Goal: Check status: Check status

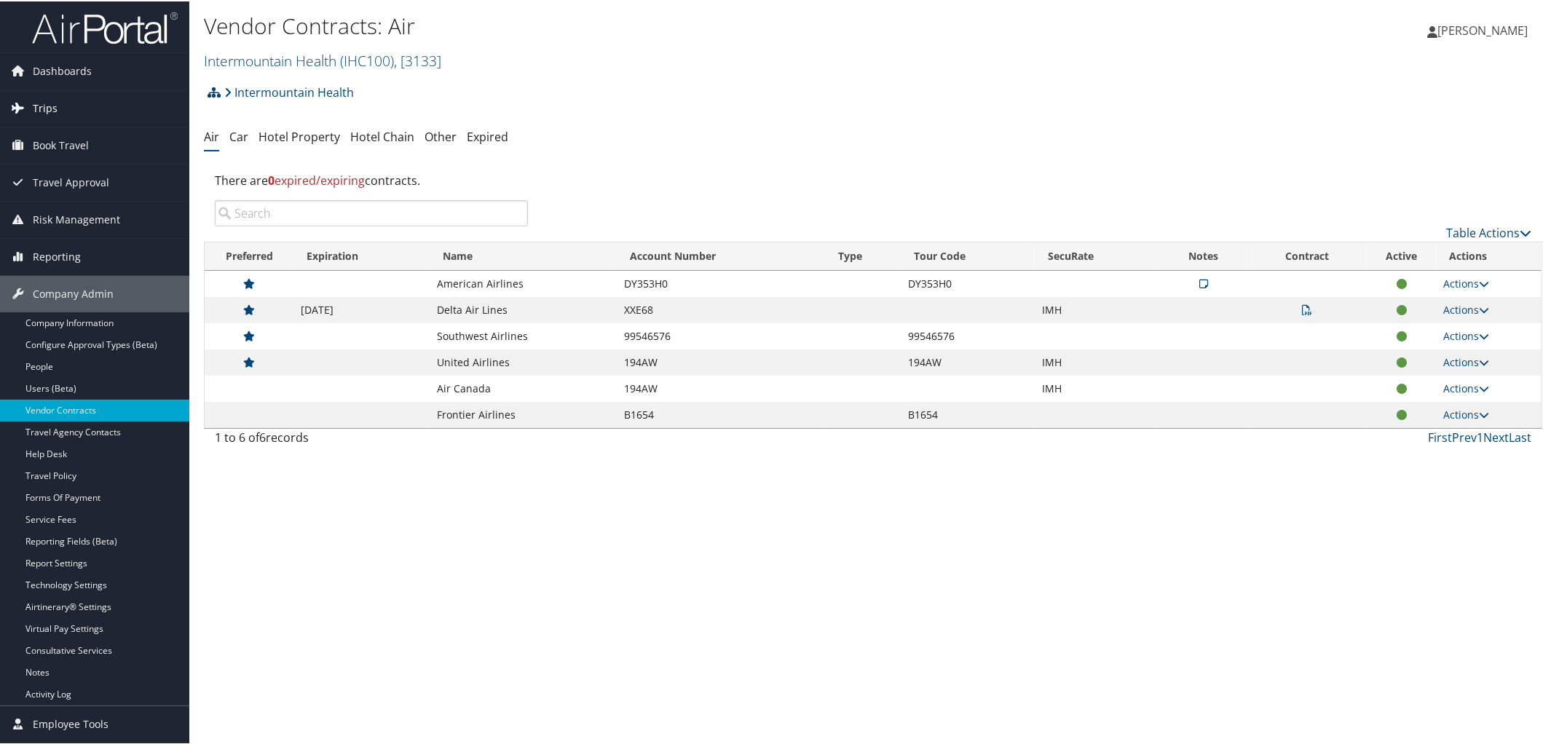
click at [71, 108] on link "Trips" at bounding box center [94, 107] width 189 height 36
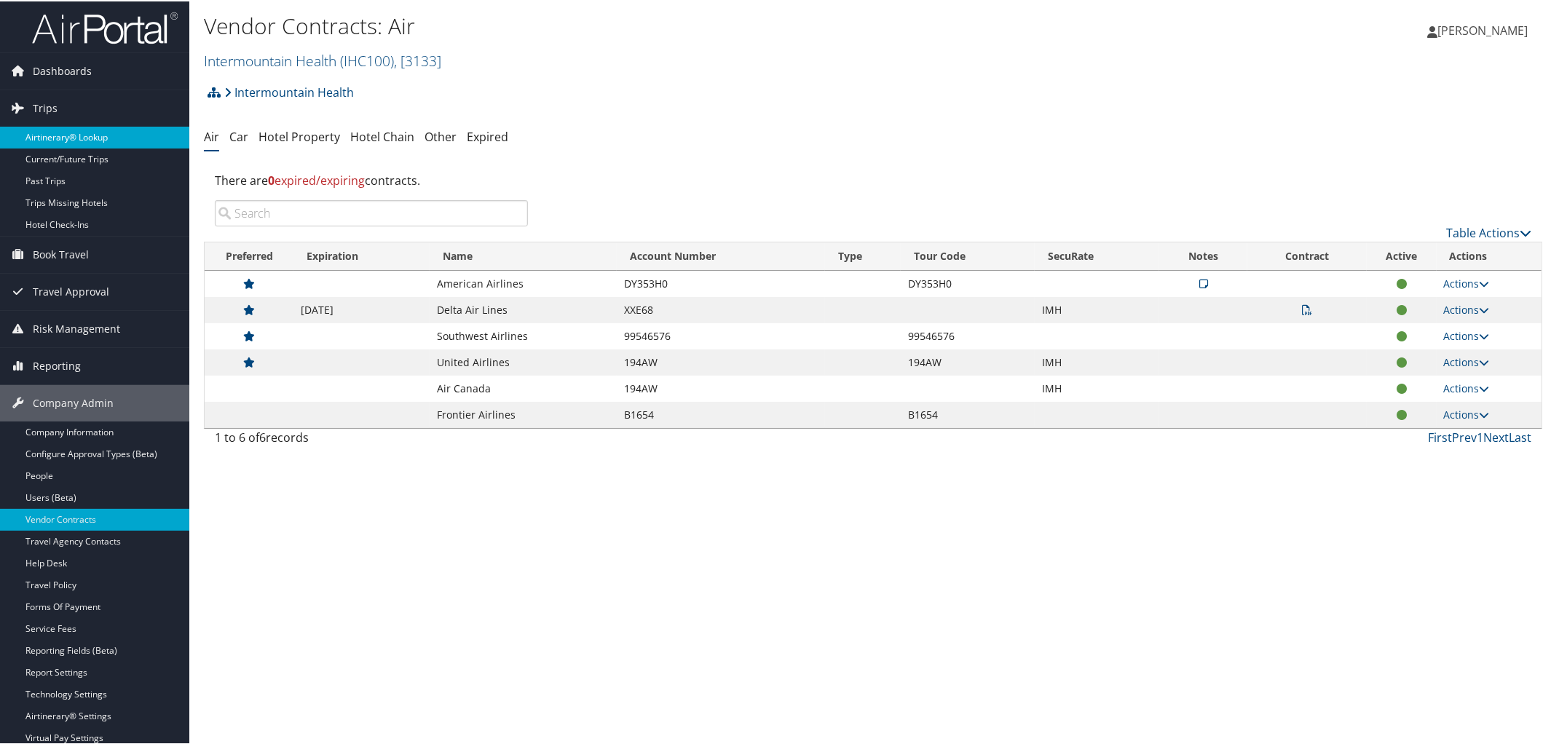
click at [78, 132] on link "Airtinerary® Lookup" at bounding box center [94, 136] width 189 height 22
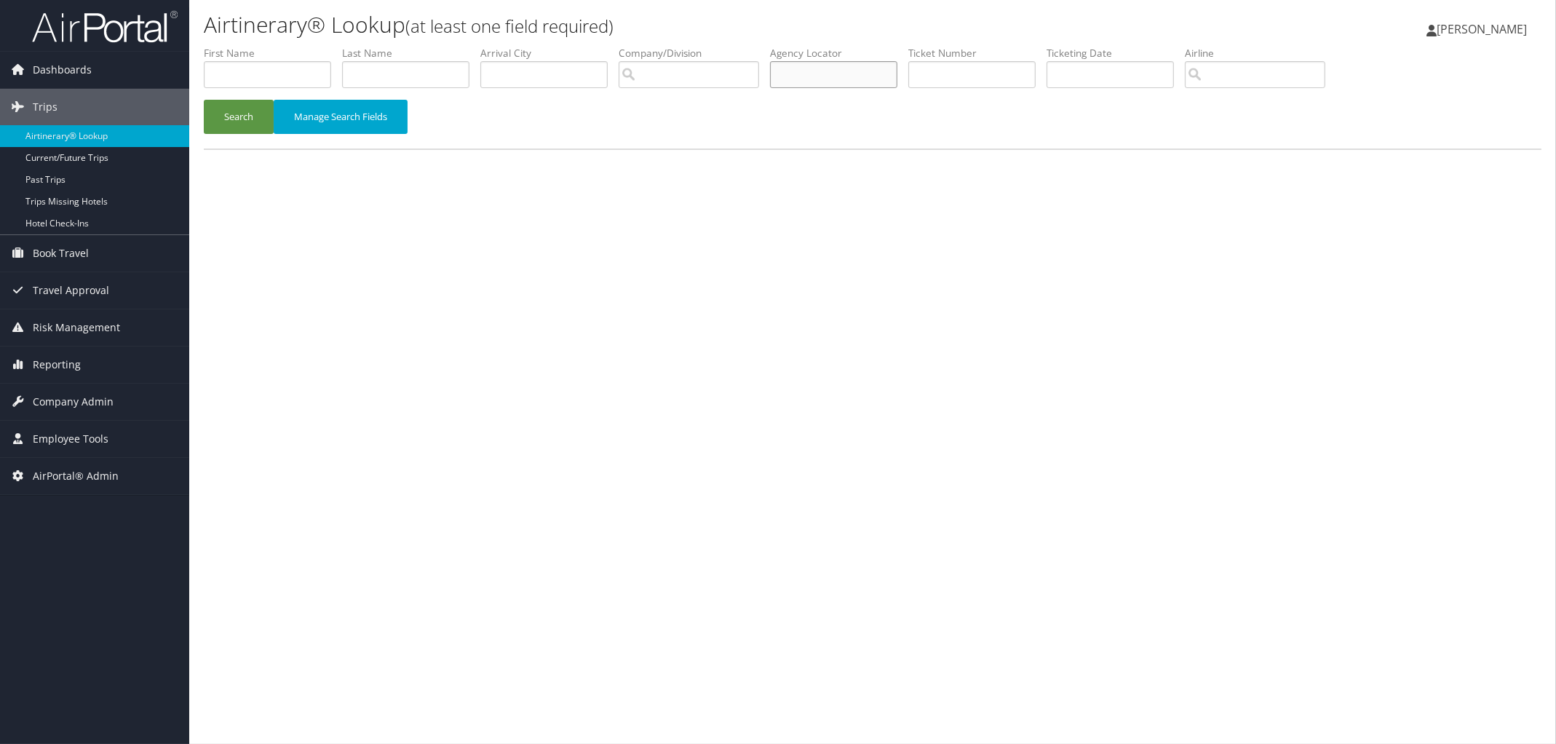
click at [842, 75] on input "text" at bounding box center [833, 74] width 127 height 27
paste input "DD0QLY"
type input "DD0QLY"
click at [238, 116] on button "Search" at bounding box center [239, 117] width 70 height 34
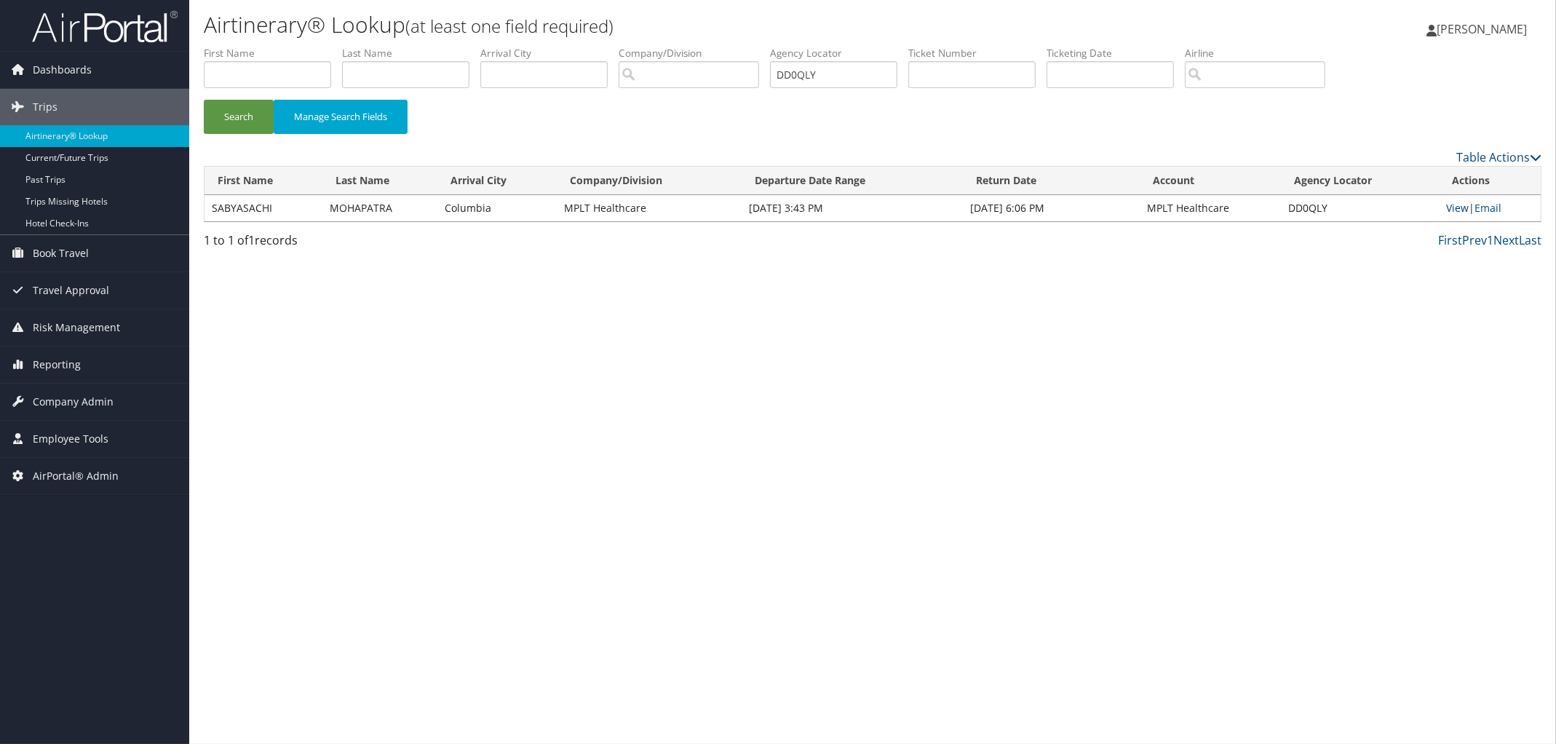
click at [1455, 205] on link "View" at bounding box center [1457, 208] width 23 height 14
